Goal: Transaction & Acquisition: Obtain resource

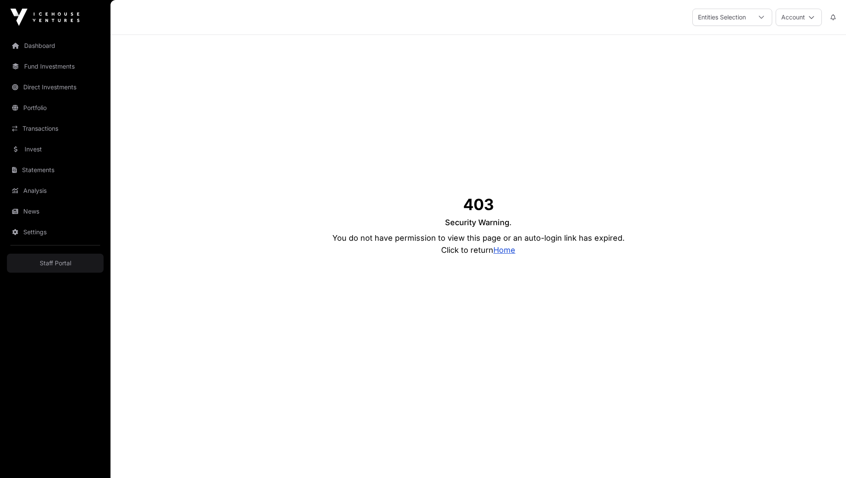
click at [501, 252] on link "Home" at bounding box center [505, 250] width 22 height 9
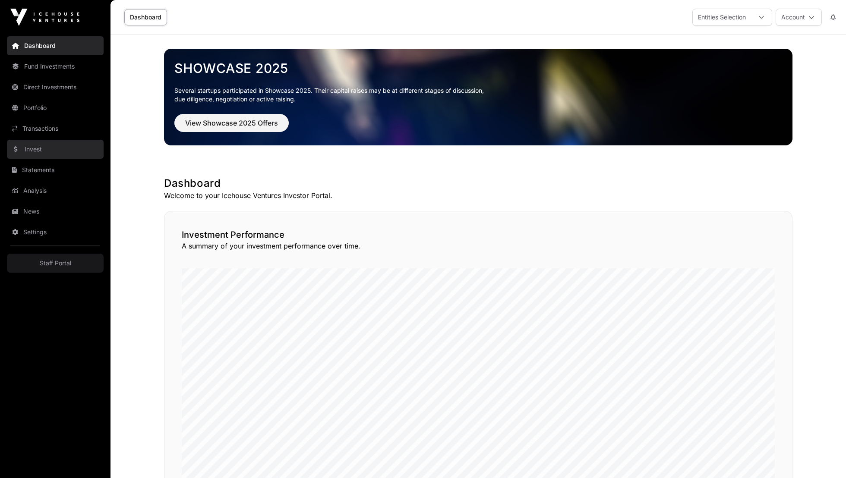
click at [53, 156] on link "Invest" at bounding box center [55, 149] width 97 height 19
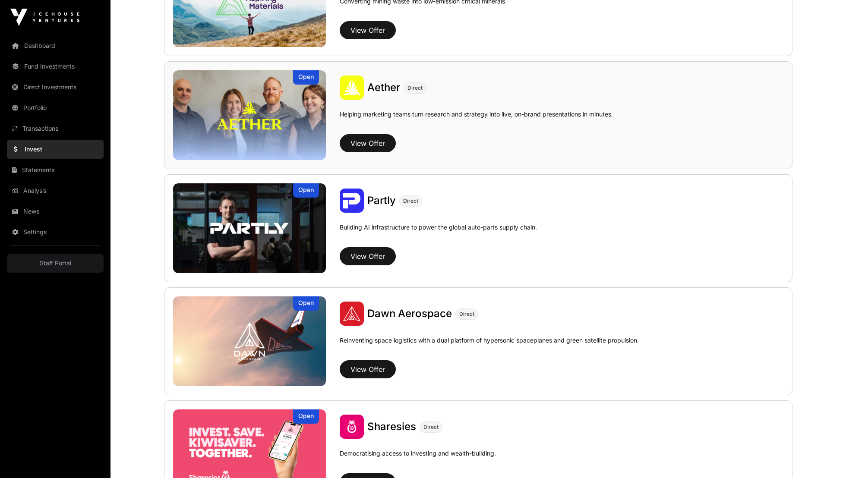
scroll to position [843, 0]
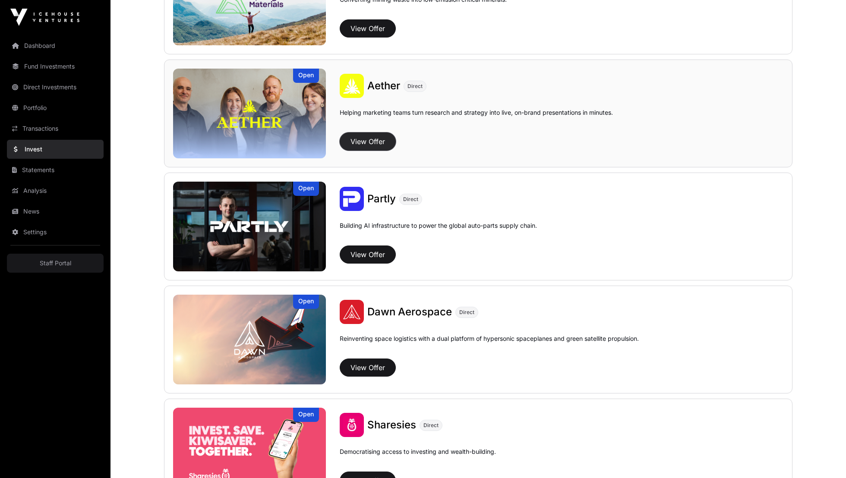
click at [380, 142] on button "View Offer" at bounding box center [368, 142] width 56 height 18
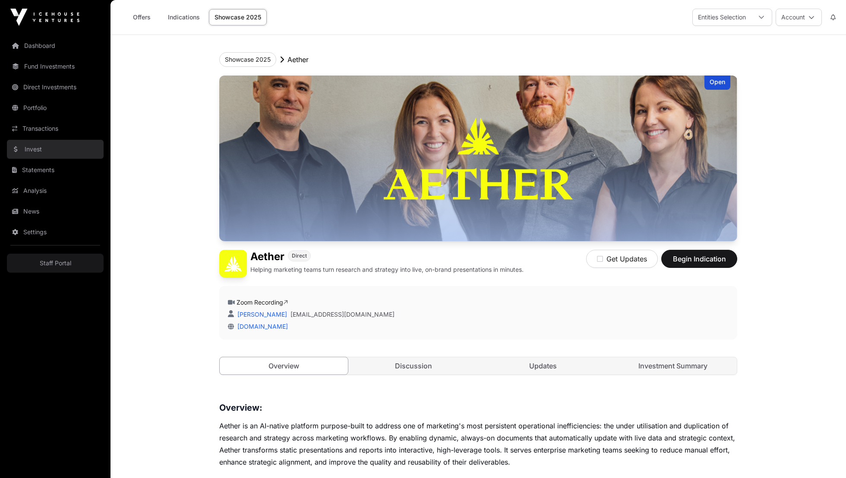
click at [53, 144] on link "Invest" at bounding box center [55, 149] width 97 height 19
